Goal: Find contact information: Find contact information

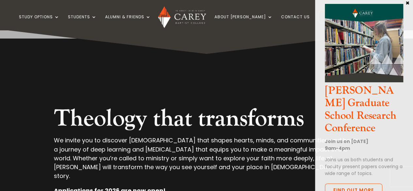
click at [408, 3] on button "×" at bounding box center [407, 3] width 7 height 6
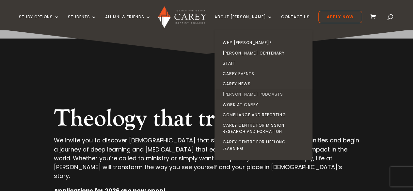
click at [259, 96] on link "[PERSON_NAME] Podcasts" at bounding box center [265, 94] width 98 height 10
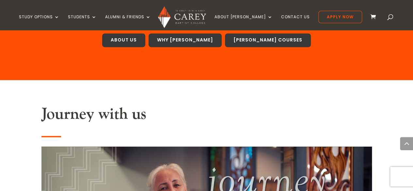
scroll to position [522, 0]
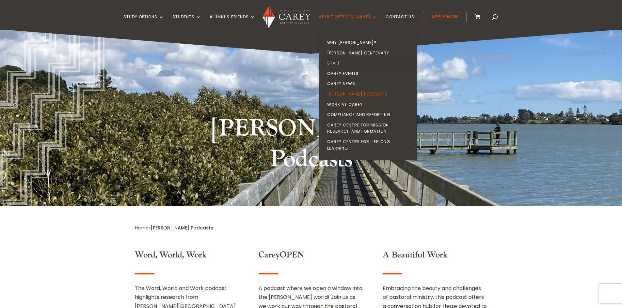
click at [353, 64] on link "Staff" at bounding box center [369, 63] width 98 height 10
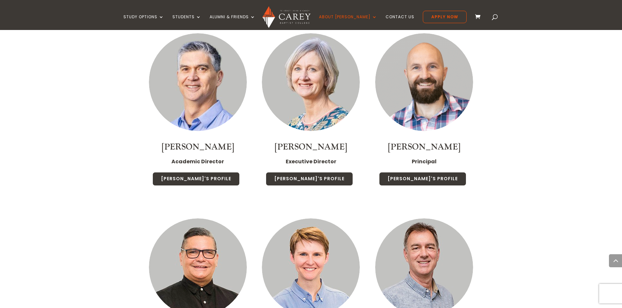
scroll to position [522, 0]
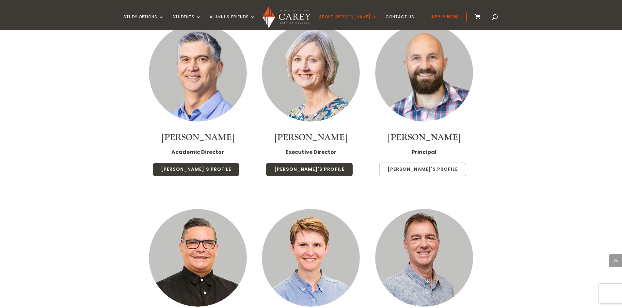
click at [427, 163] on link "Paul's Profile" at bounding box center [422, 170] width 87 height 14
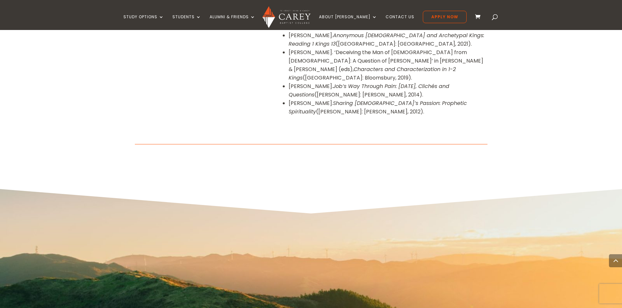
scroll to position [849, 0]
